Goal: Information Seeking & Learning: Find specific page/section

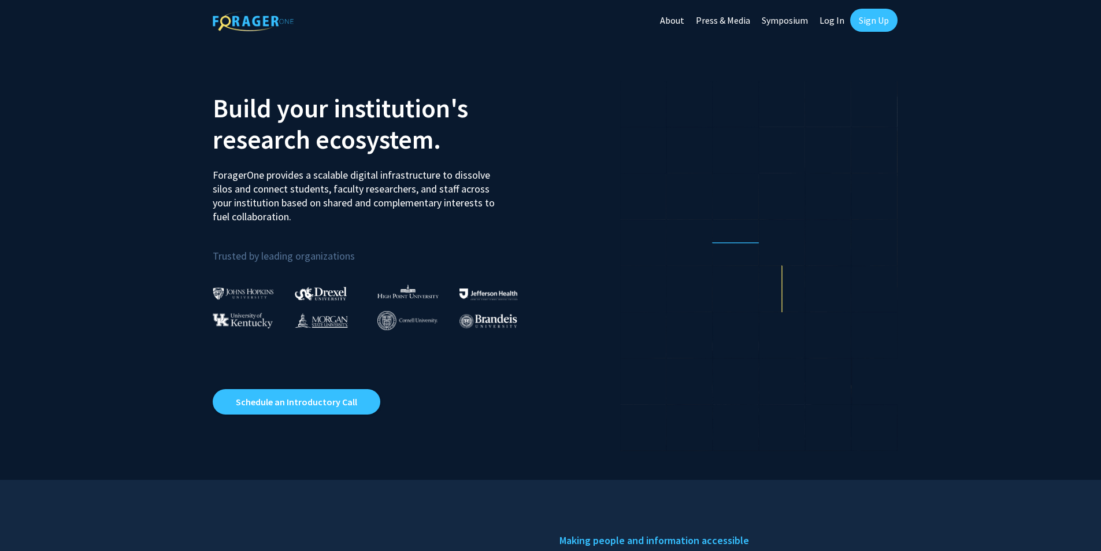
click at [832, 17] on link "Log In" at bounding box center [832, 20] width 36 height 40
select select
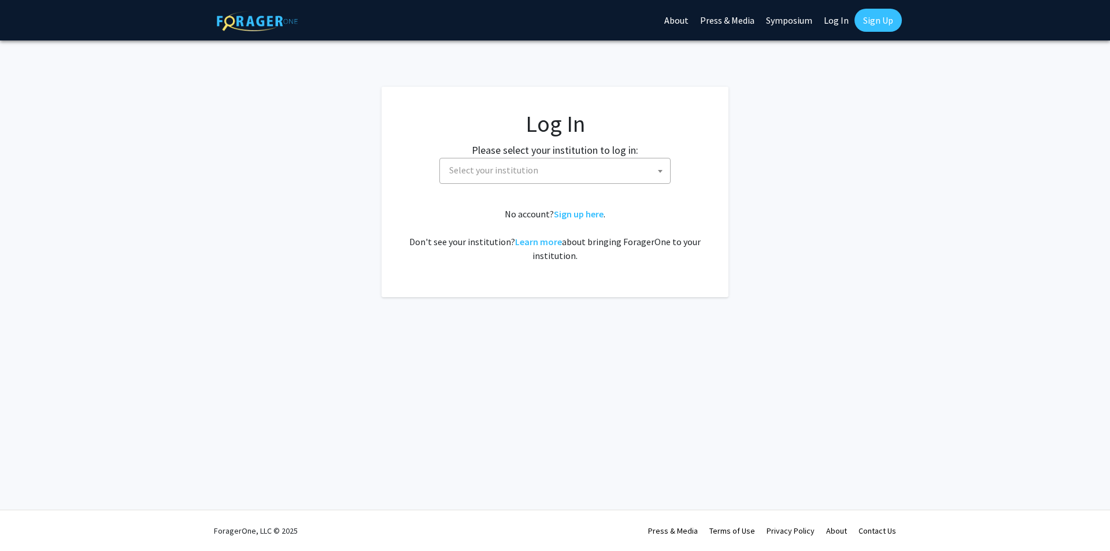
click at [586, 166] on span "Select your institution" at bounding box center [557, 170] width 225 height 24
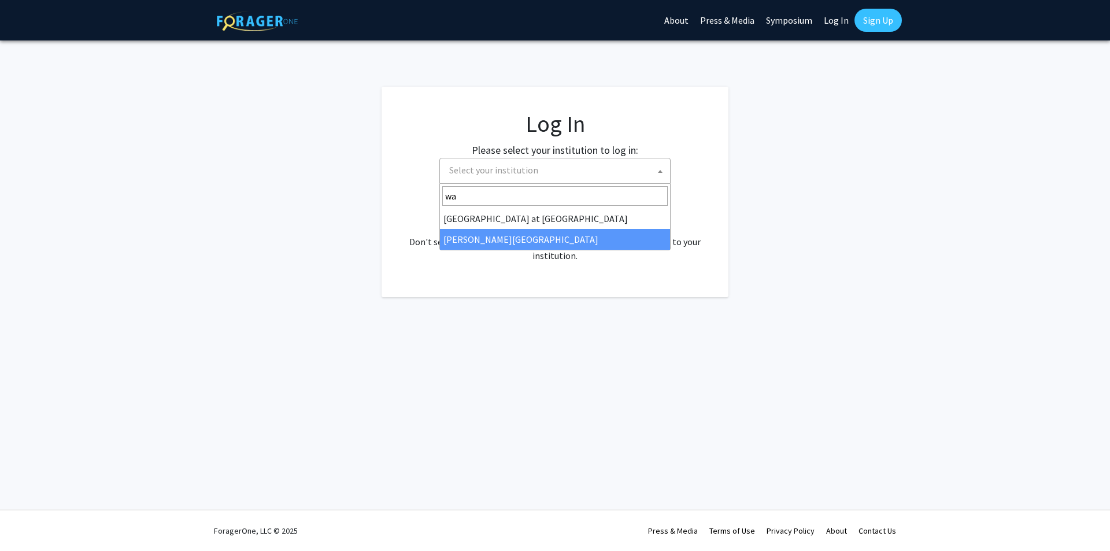
type input "wa"
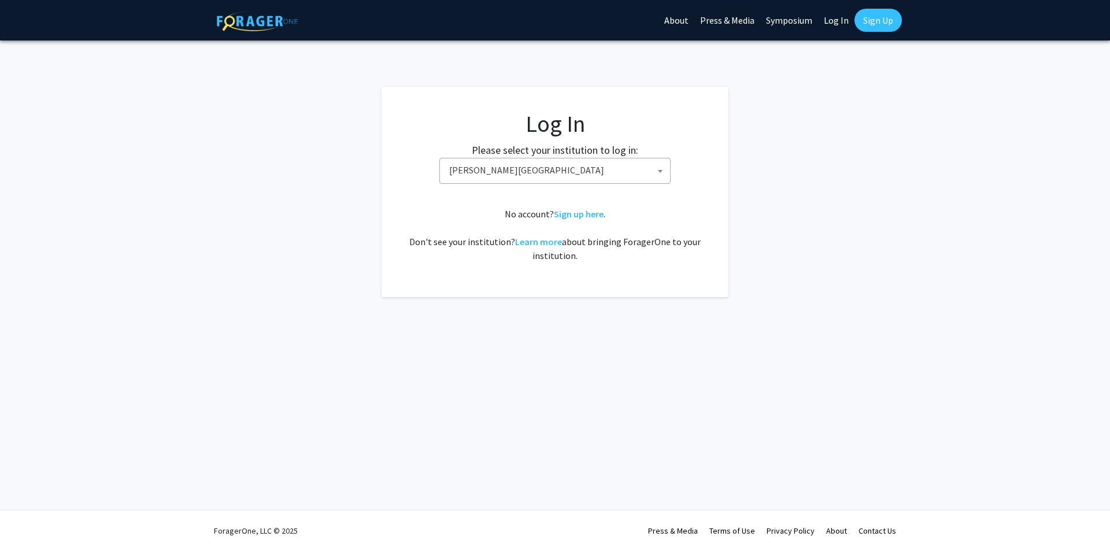
select select "21"
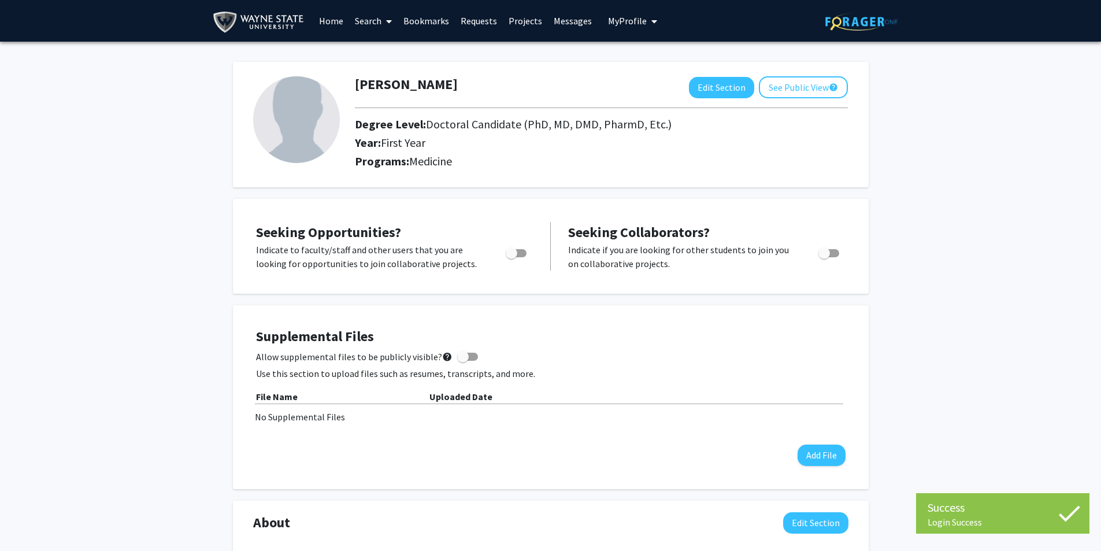
click at [270, 23] on img at bounding box center [261, 22] width 97 height 26
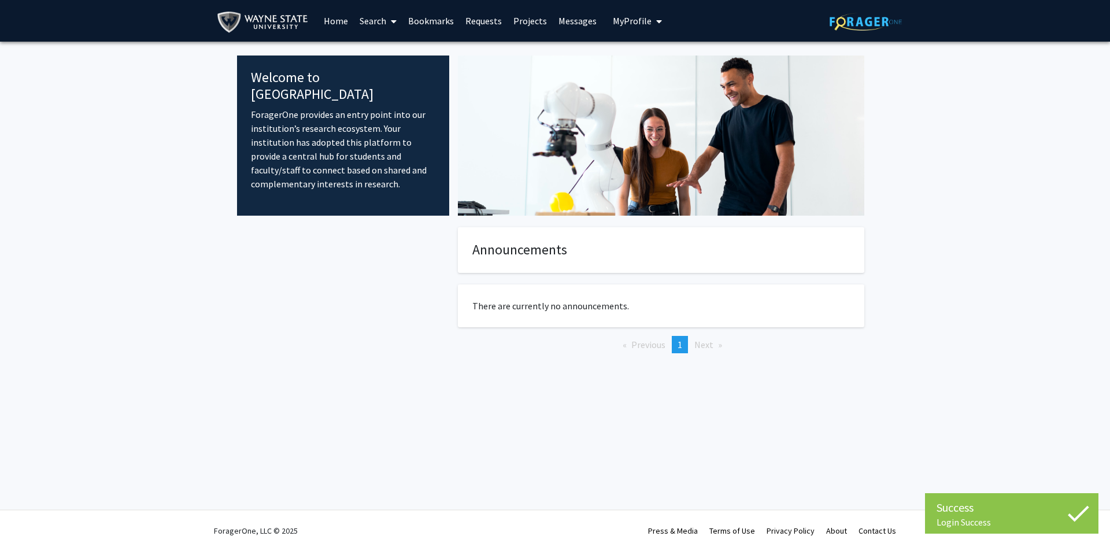
click at [321, 28] on link "Home" at bounding box center [336, 21] width 36 height 40
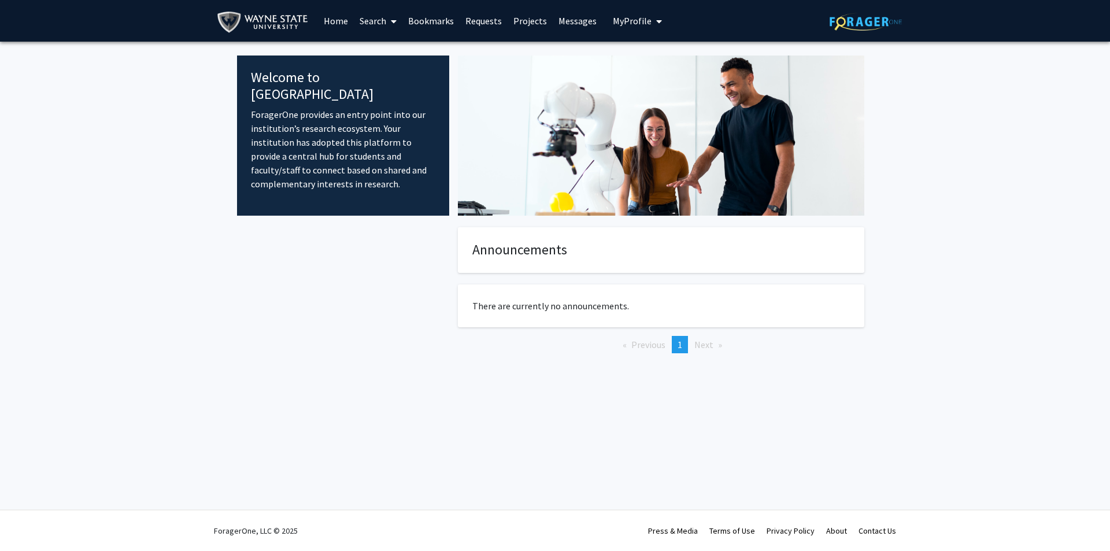
click at [373, 22] on link "Search" at bounding box center [378, 21] width 49 height 40
click at [384, 53] on span "Faculty/Staff" at bounding box center [396, 53] width 85 height 23
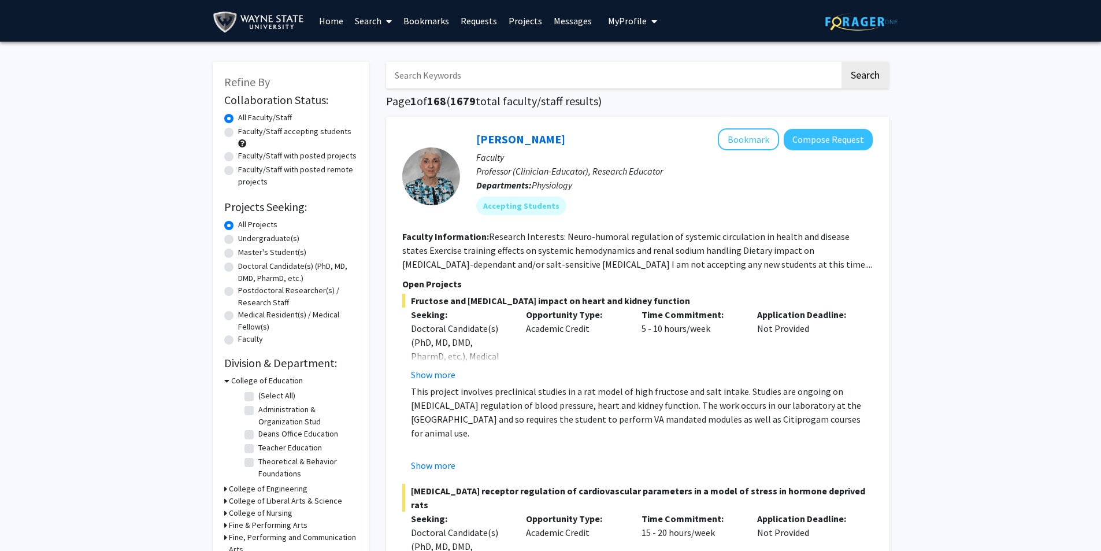
click at [225, 275] on div "Doctoral Candidate(s) (PhD, MD, DMD, PharmD, etc.)" at bounding box center [290, 272] width 133 height 24
click at [238, 270] on label "Doctoral Candidate(s) (PhD, MD, DMD, PharmD, etc.)" at bounding box center [297, 272] width 119 height 24
click at [238, 268] on input "Doctoral Candidate(s) (PhD, MD, DMD, PharmD, etc.)" at bounding box center [242, 264] width 8 height 8
radio input "true"
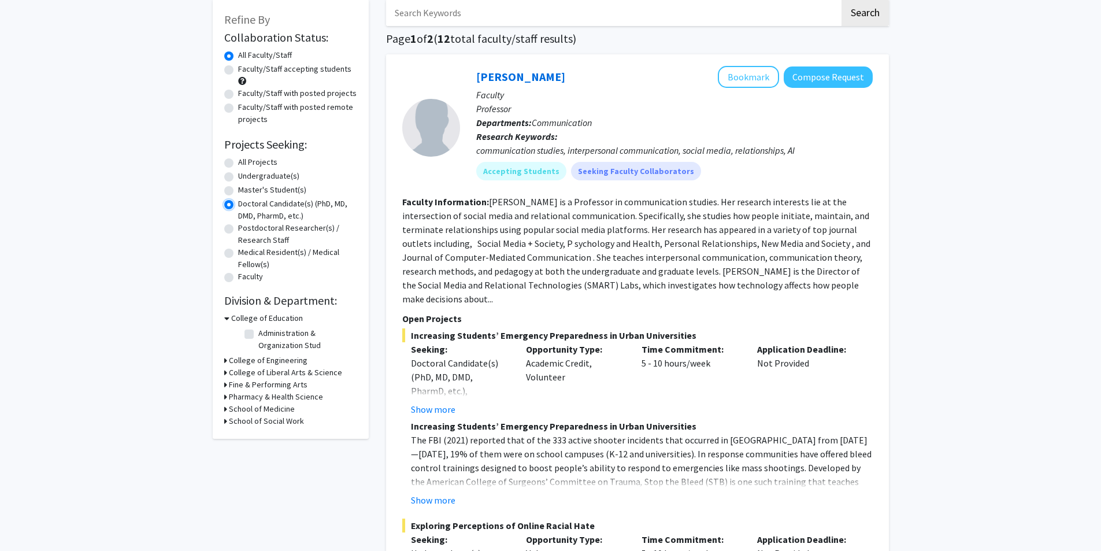
scroll to position [58, 0]
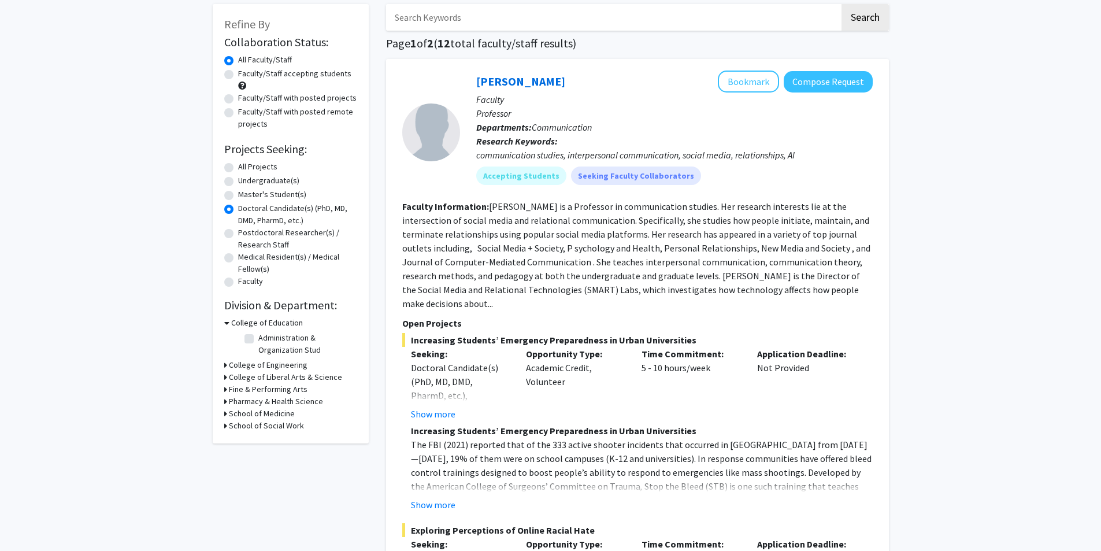
click at [272, 417] on h3 "School of Medicine" at bounding box center [262, 414] width 66 height 12
click at [276, 423] on label "Physiology" at bounding box center [277, 429] width 38 height 12
click at [266, 423] on input "Physiology" at bounding box center [262, 427] width 8 height 8
checkbox input "true"
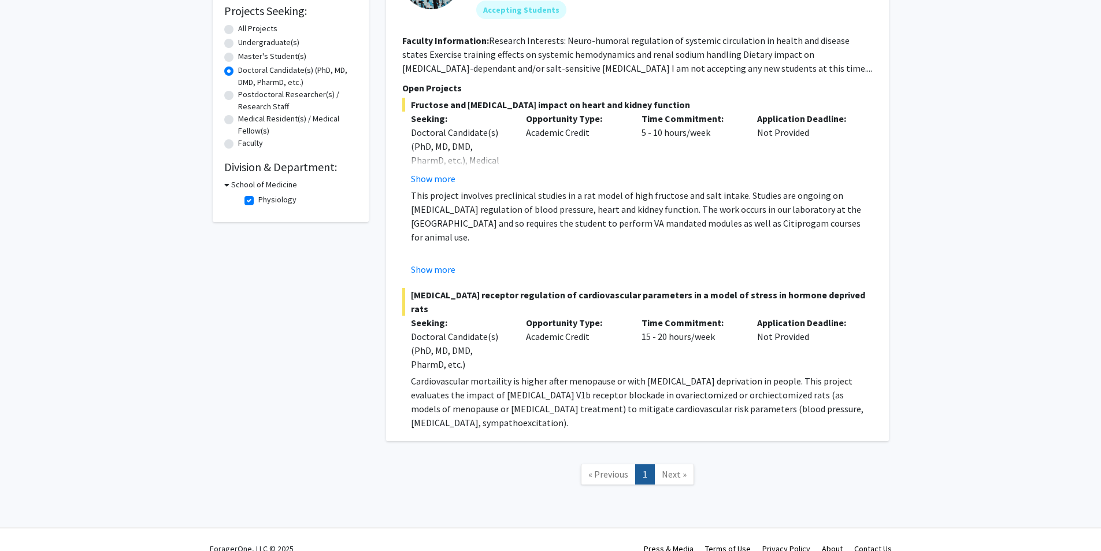
scroll to position [200, 0]
